Goal: Information Seeking & Learning: Learn about a topic

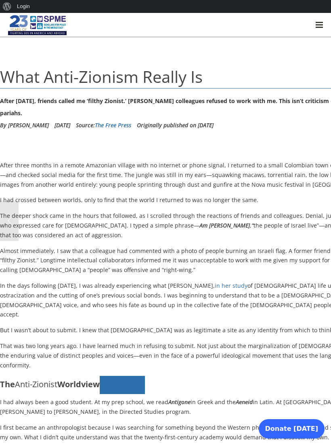
click at [136, 287] on p "In the days following October 7, I was already experiencing what Marion Kaplan,…" at bounding box center [240, 300] width 481 height 38
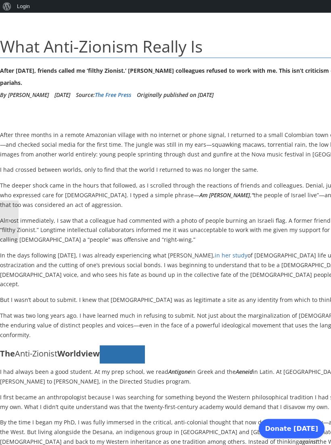
scroll to position [32, 0]
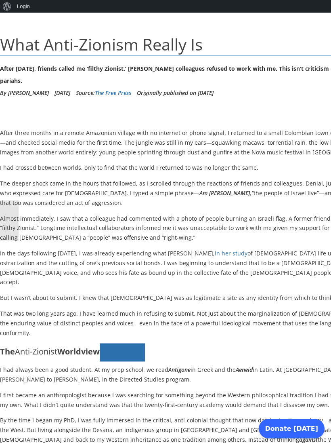
click at [294, 180] on p "The deeper shock came in the hours that followed, as I scrolled through the rea…" at bounding box center [240, 192] width 481 height 29
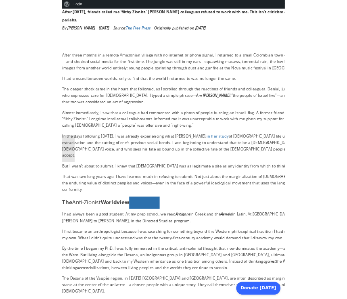
scroll to position [156, 0]
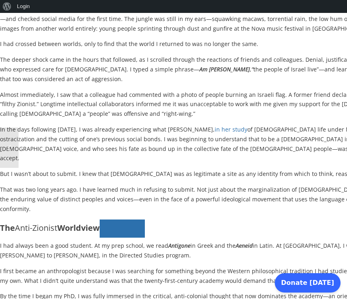
click at [9, 164] on link at bounding box center [9, 148] width 19 height 40
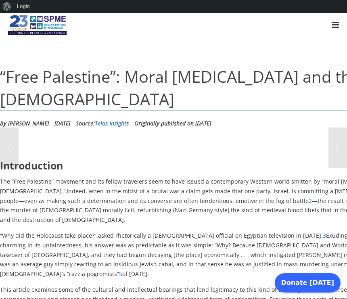
click at [6, 177] on p "The “Free Palestine” movement and its fellow travelers seem to have issued a co…" at bounding box center [240, 201] width 481 height 48
click at [5, 177] on p "The “Free Palestine” movement and its fellow travelers seem to have issued a co…" at bounding box center [240, 201] width 481 height 48
click at [8, 231] on p "“Why did the Holocaust take place?” asked rhetorically a [DEMOGRAPHIC_DATA] off…" at bounding box center [240, 255] width 481 height 48
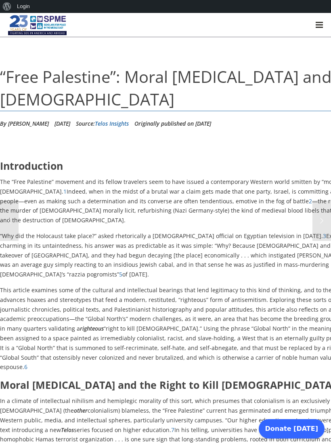
click at [308, 21] on div at bounding box center [319, 25] width 24 height 24
click at [314, 23] on div at bounding box center [319, 25] width 24 height 24
click at [314, 22] on div at bounding box center [319, 25] width 24 height 24
click at [317, 22] on div at bounding box center [319, 22] width 7 height 1
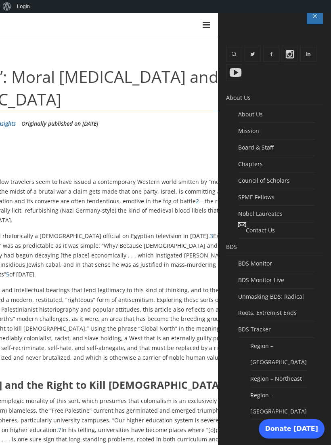
click at [307, 15] on link at bounding box center [315, 16] width 16 height 16
